Goal: Use online tool/utility: Utilize a website feature to perform a specific function

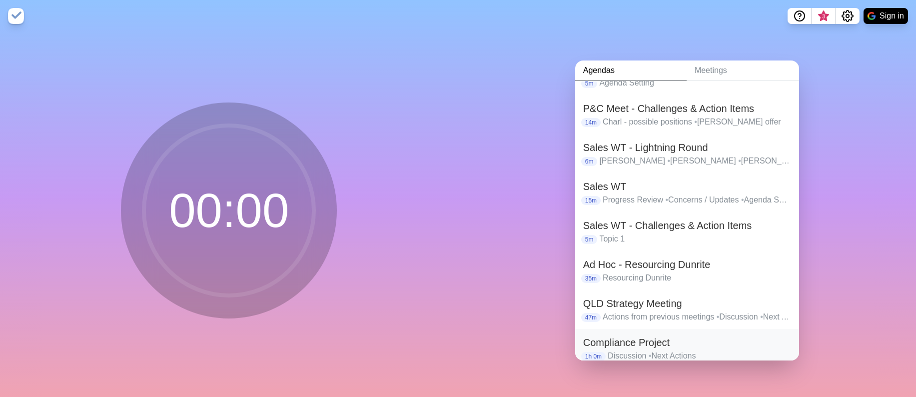
scroll to position [316, 0]
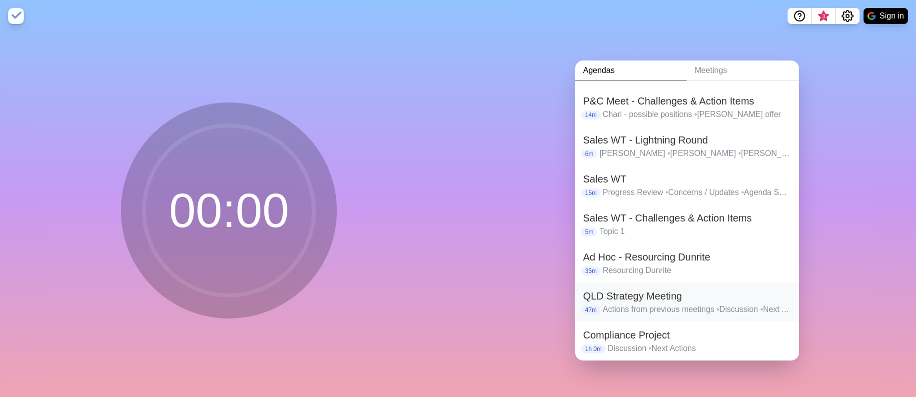
click at [655, 303] on p "Actions from previous meetings • Discussion • Next Actions" at bounding box center [697, 309] width 188 height 12
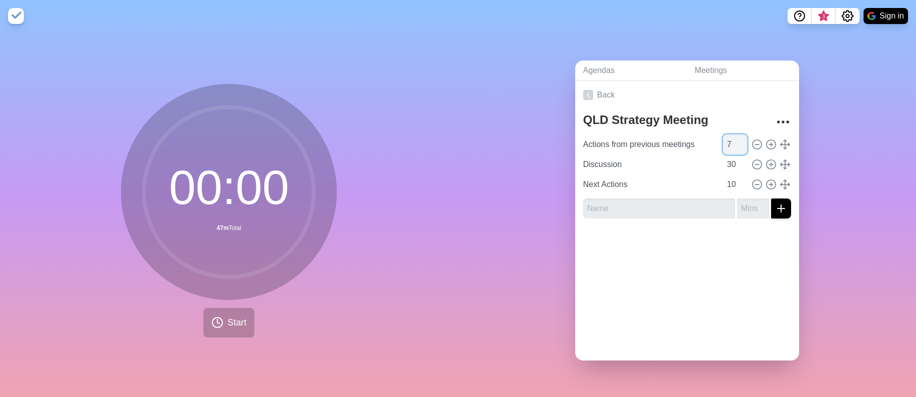
click at [723, 142] on input "7" at bounding box center [735, 144] width 24 height 20
drag, startPoint x: 721, startPoint y: 141, endPoint x: 706, endPoint y: 141, distance: 15.0
click at [707, 141] on div "Actions from previous meetings 7" at bounding box center [687, 144] width 216 height 20
type input "5"
click at [723, 160] on input "30" at bounding box center [735, 164] width 24 height 20
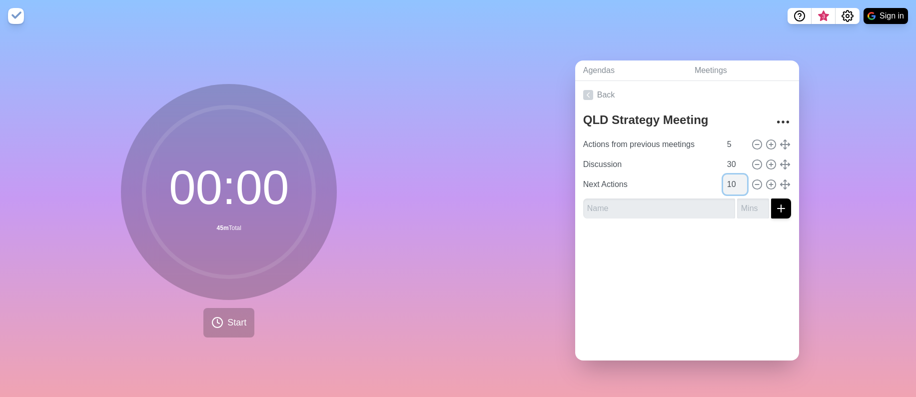
click at [723, 180] on input "10" at bounding box center [735, 184] width 24 height 20
drag, startPoint x: 726, startPoint y: 182, endPoint x: 705, endPoint y: 182, distance: 21.5
click at [705, 182] on div "Next Actions 10" at bounding box center [687, 184] width 216 height 20
type input "5"
click at [723, 160] on input "30" at bounding box center [735, 164] width 24 height 20
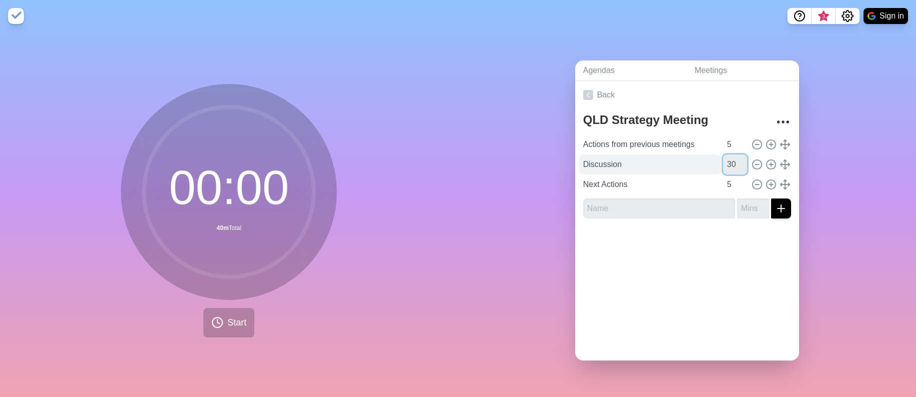
drag, startPoint x: 725, startPoint y: 160, endPoint x: 699, endPoint y: 160, distance: 26.0
click at [699, 160] on div "Discussion 30" at bounding box center [687, 164] width 216 height 20
type input "40"
click at [657, 239] on div at bounding box center [687, 246] width 224 height 40
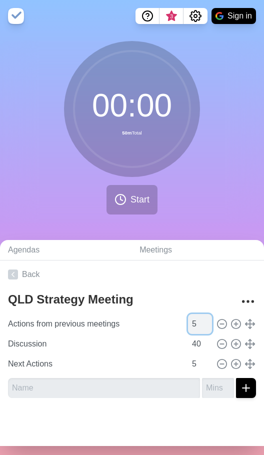
drag, startPoint x: 177, startPoint y: 322, endPoint x: 185, endPoint y: 324, distance: 8.2
click at [188, 322] on input "5" at bounding box center [200, 324] width 24 height 20
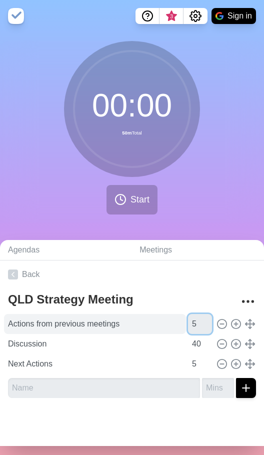
drag, startPoint x: 185, startPoint y: 324, endPoint x: 153, endPoint y: 324, distance: 32.0
click at [153, 324] on div "Actions from previous meetings 5" at bounding box center [132, 324] width 256 height 20
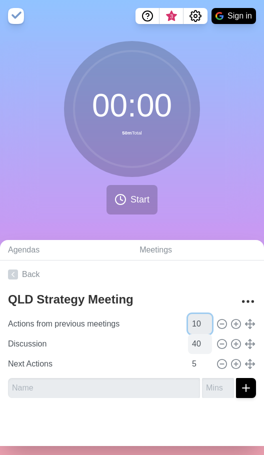
type input "10"
click at [188, 345] on input "40" at bounding box center [200, 344] width 24 height 20
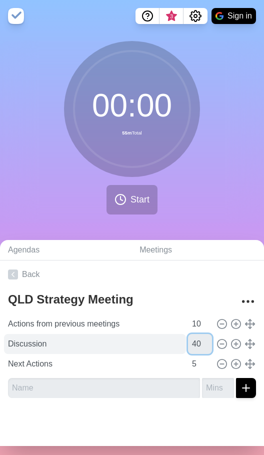
click at [142, 343] on div "Discussion 40" at bounding box center [132, 344] width 256 height 20
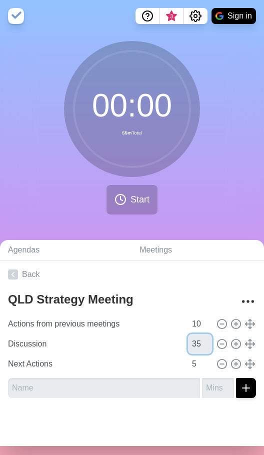
type input "35"
click at [122, 396] on div at bounding box center [132, 426] width 264 height 40
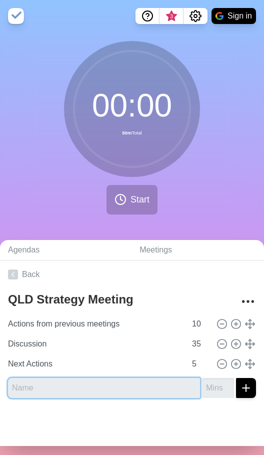
click at [86, 387] on input "text" at bounding box center [104, 388] width 192 height 20
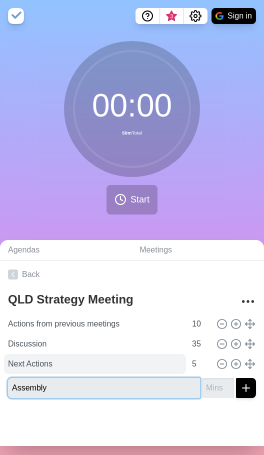
type input "Assembly"
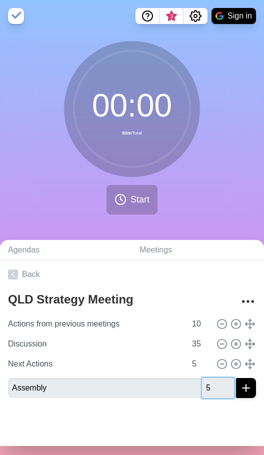
type input "5"
click at [246, 387] on line "submit" at bounding box center [246, 387] width 0 height 7
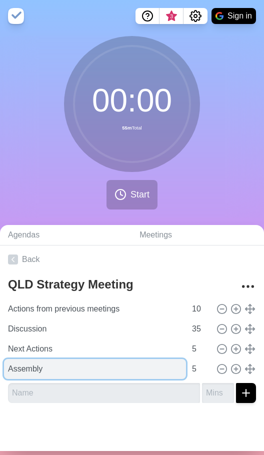
click at [28, 371] on input "Assembly" at bounding box center [95, 369] width 182 height 20
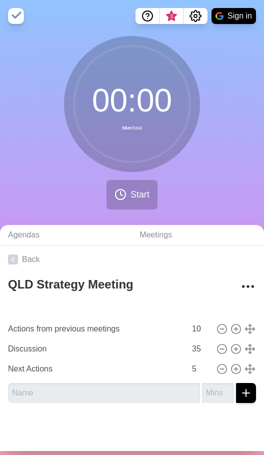
type input "Assembly"
type input "5"
type input "Actions from previous meetings"
type input "10"
type input "Discussion"
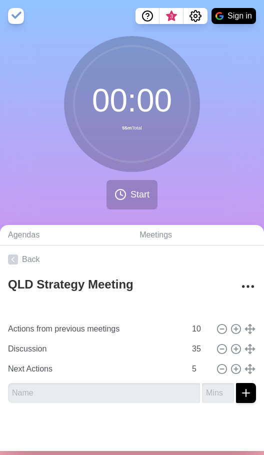
type input "35"
type input "Next Actions"
click at [131, 192] on span "Start" at bounding box center [139, 194] width 19 height 13
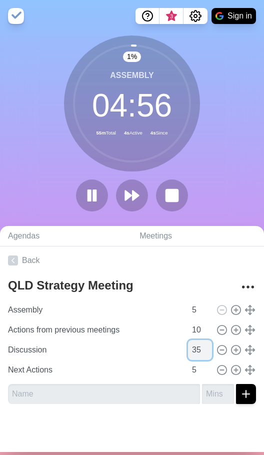
click at [188, 351] on input "35" at bounding box center [200, 350] width 24 height 20
click at [101, 396] on div at bounding box center [132, 432] width 264 height 40
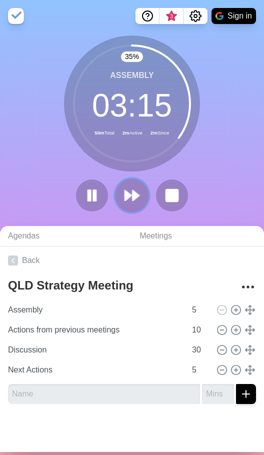
click at [133, 194] on polygon at bounding box center [135, 195] width 6 height 10
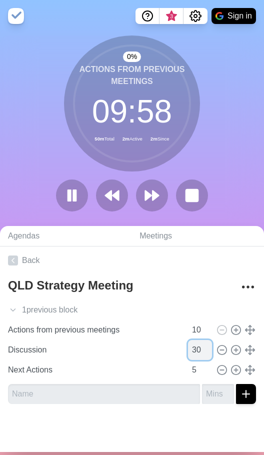
click at [188, 351] on input "30" at bounding box center [200, 350] width 24 height 20
type input "32"
click at [171, 396] on div at bounding box center [132, 432] width 264 height 40
